Goal: Task Accomplishment & Management: Use online tool/utility

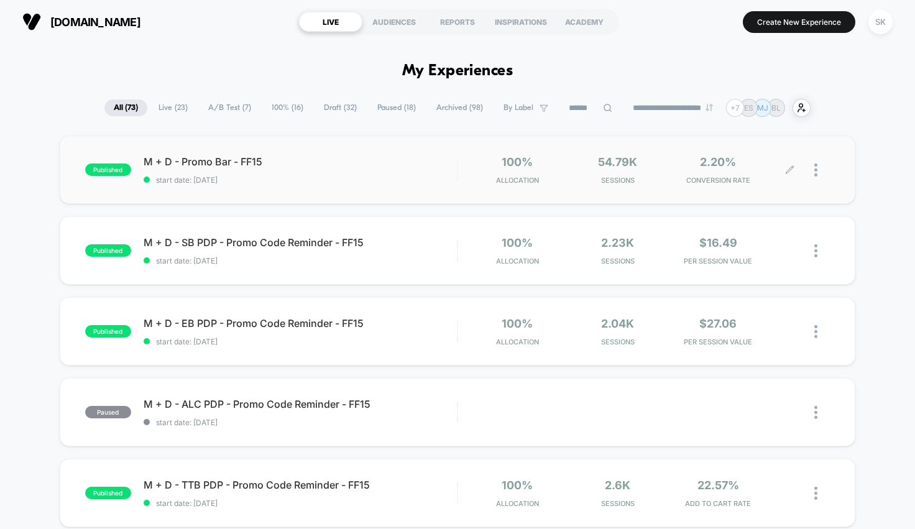
click at [790, 171] on icon at bounding box center [789, 169] width 9 height 9
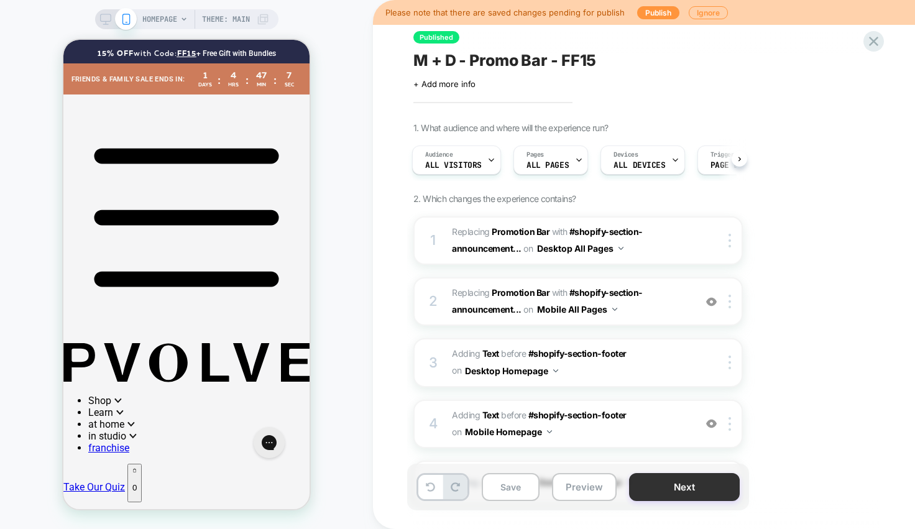
click at [693, 486] on button "Next" at bounding box center [684, 487] width 111 height 28
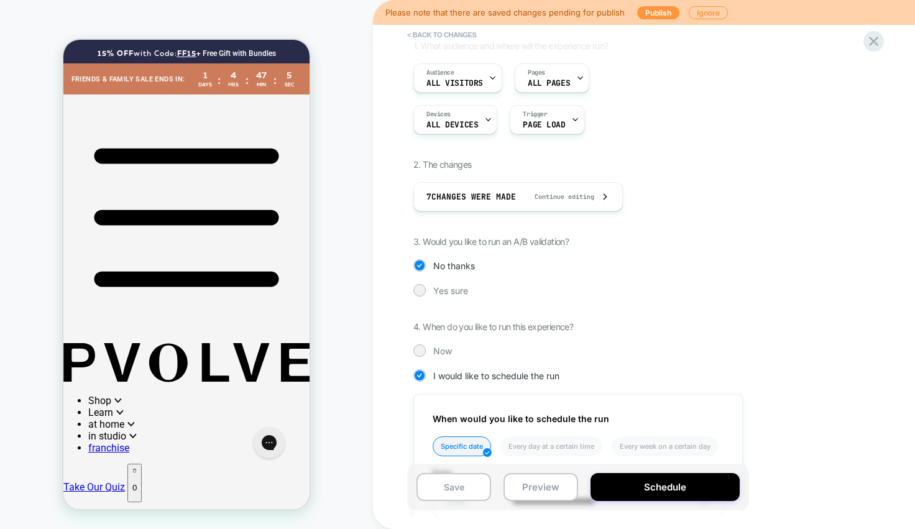
scroll to position [259, 0]
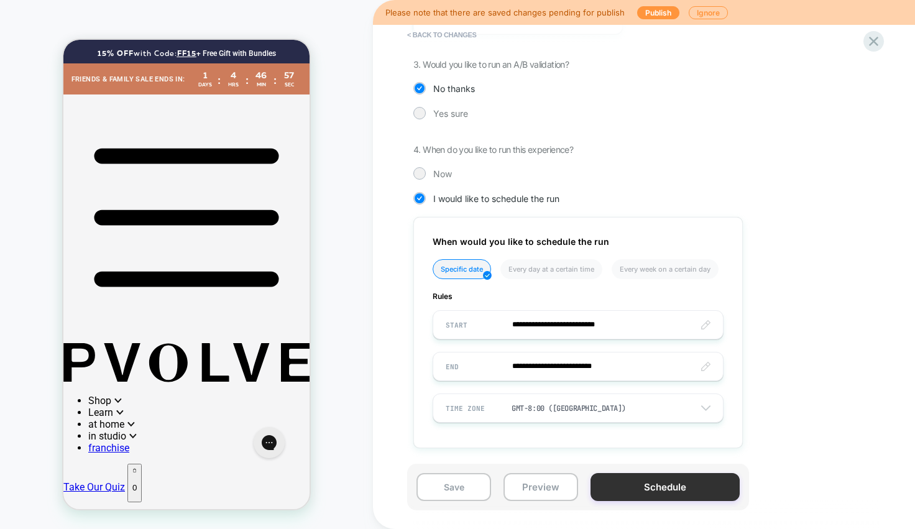
click at [662, 493] on button "Schedule" at bounding box center [664, 487] width 149 height 28
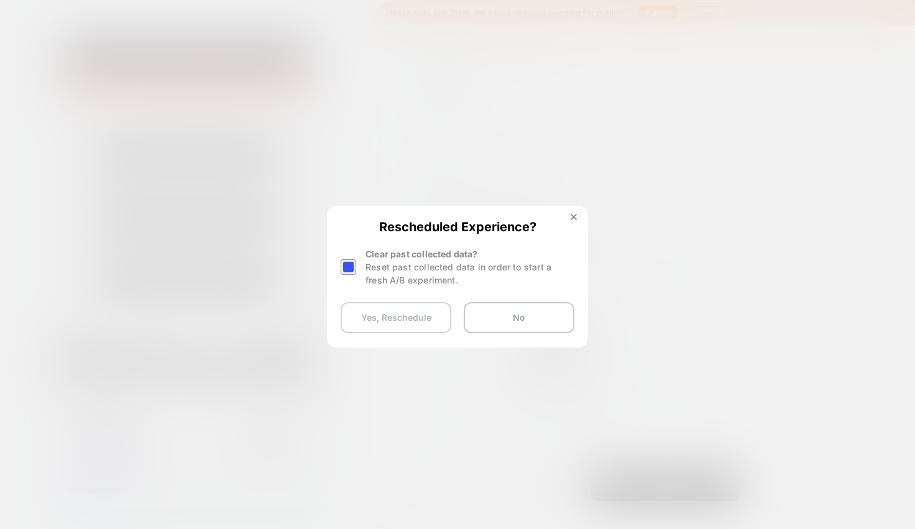
click at [383, 320] on button "Yes, Reschedule" at bounding box center [395, 317] width 111 height 31
